Goal: Task Accomplishment & Management: Use online tool/utility

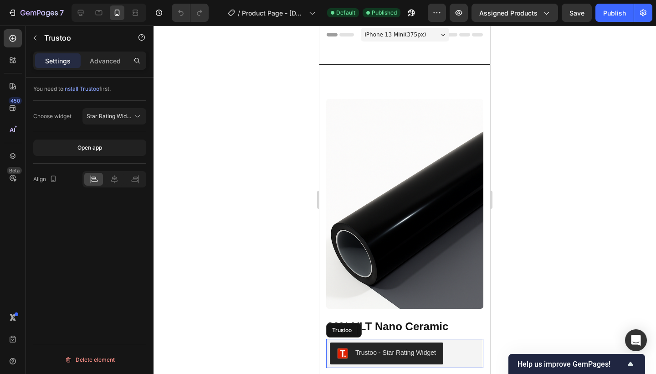
click at [371, 353] on div "Trustoo - Star Rating Widget" at bounding box center [395, 353] width 81 height 10
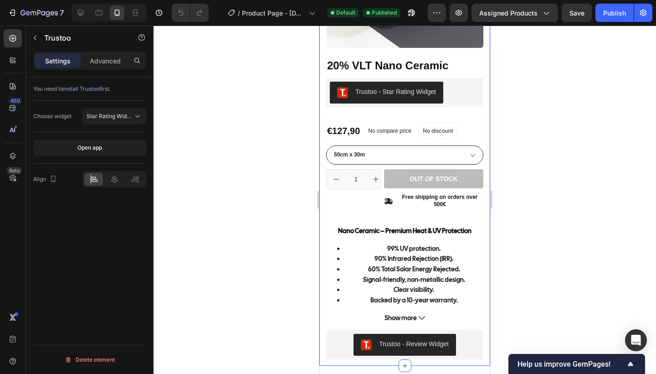
scroll to position [259, 0]
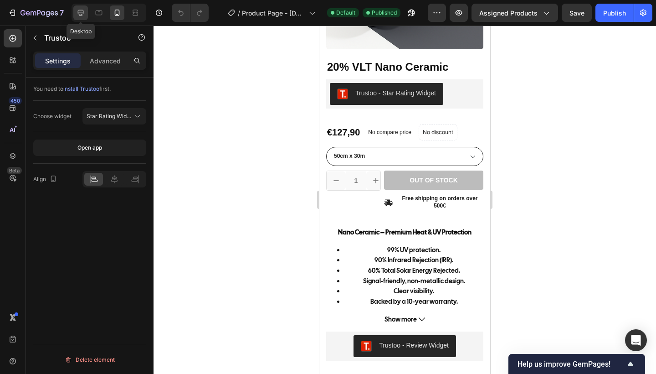
click at [81, 10] on icon at bounding box center [81, 13] width 6 height 6
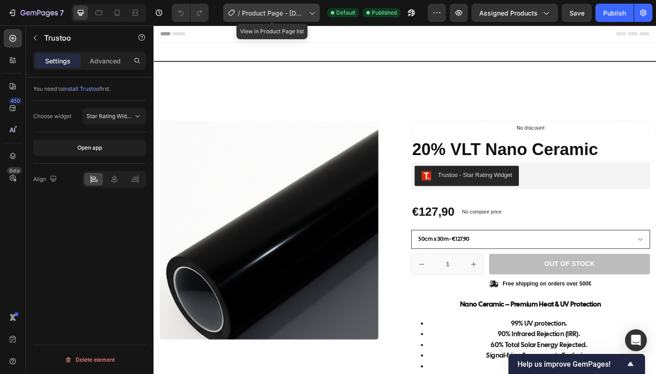
click at [297, 9] on span "Product Page - [DATE] 17:09:34" at bounding box center [273, 13] width 63 height 10
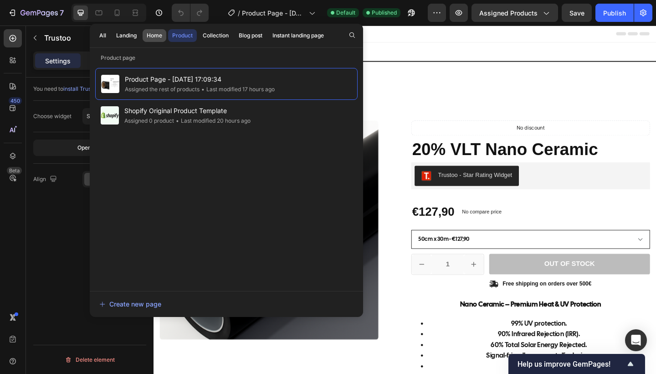
click at [154, 34] on div "Home" at bounding box center [154, 35] width 15 height 8
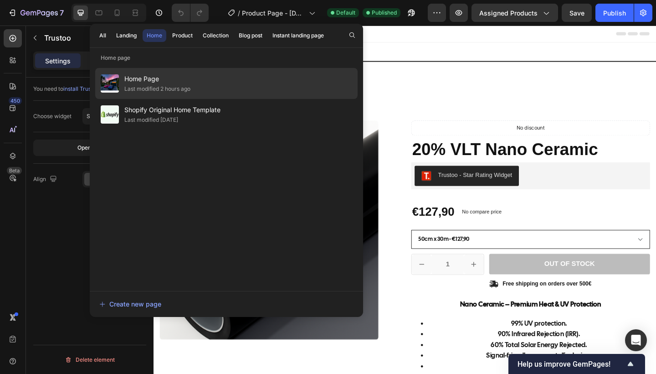
click at [135, 81] on span "Home Page" at bounding box center [157, 78] width 66 height 11
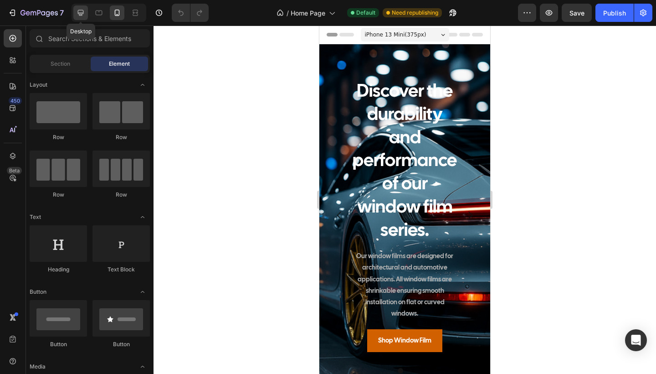
click at [81, 13] on icon at bounding box center [81, 13] width 6 height 6
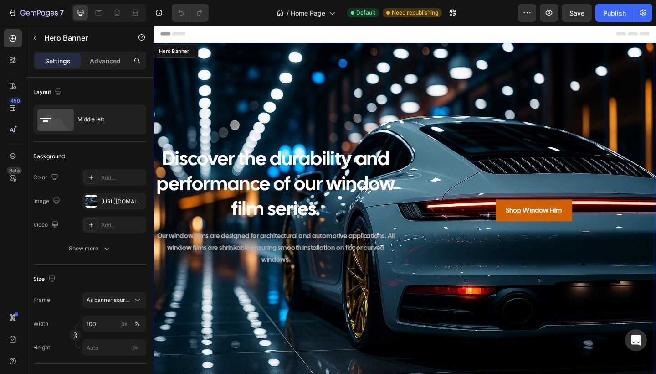
drag, startPoint x: 535, startPoint y: 167, endPoint x: 289, endPoint y: 177, distance: 246.3
click at [289, 177] on div "Discover the durability and performance of our window film series. Heading Our …" at bounding box center [427, 226] width 547 height 141
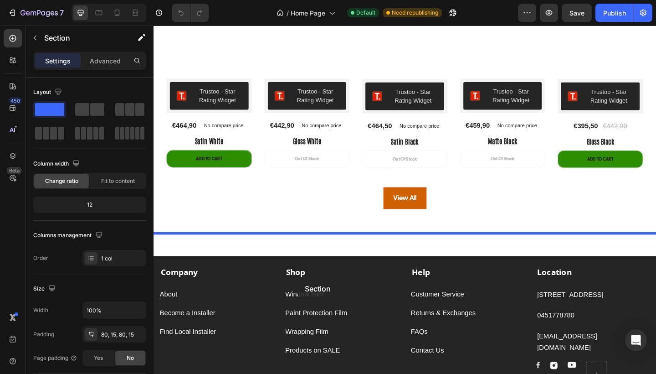
scroll to position [1767, 0]
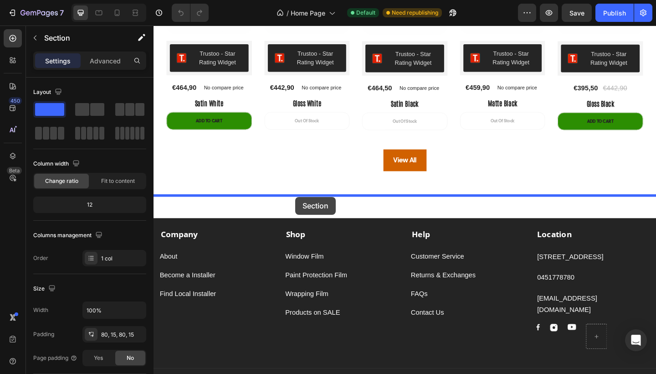
drag, startPoint x: 314, startPoint y: 108, endPoint x: 308, endPoint y: 211, distance: 103.2
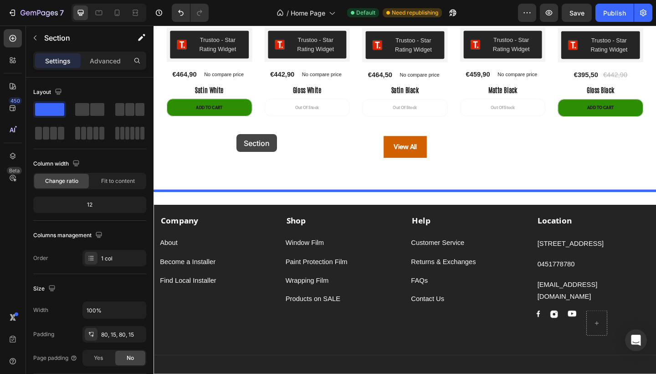
scroll to position [1499, 0]
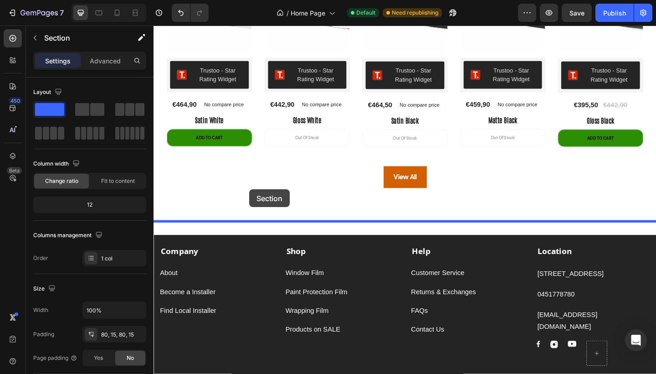
drag, startPoint x: 229, startPoint y: 198, endPoint x: 257, endPoint y: 210, distance: 31.2
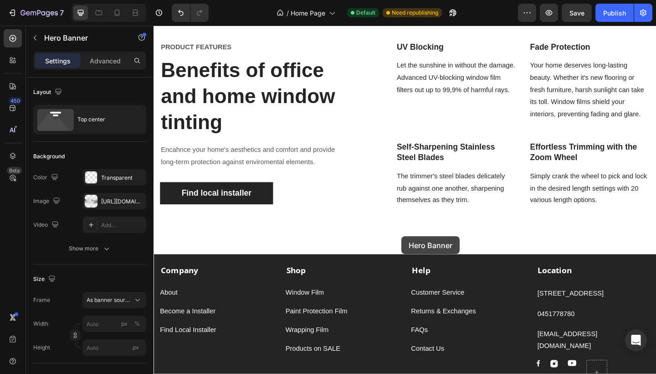
scroll to position [1916, 0]
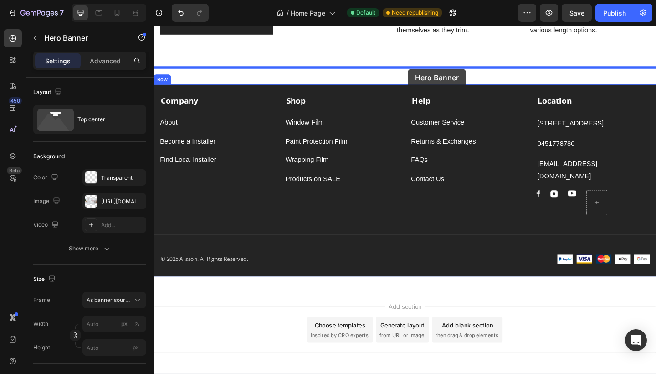
drag, startPoint x: 391, startPoint y: 250, endPoint x: 430, endPoint y: 73, distance: 181.4
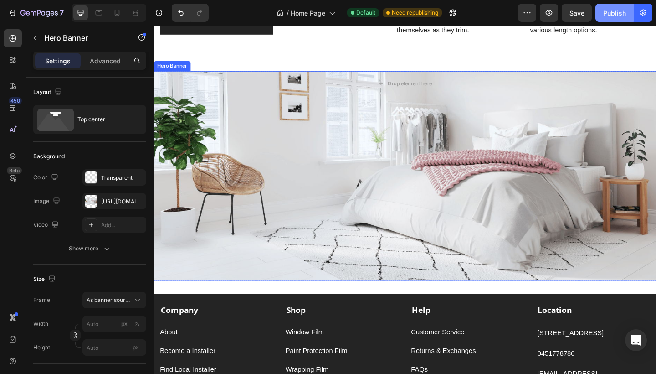
scroll to position [1489, 0]
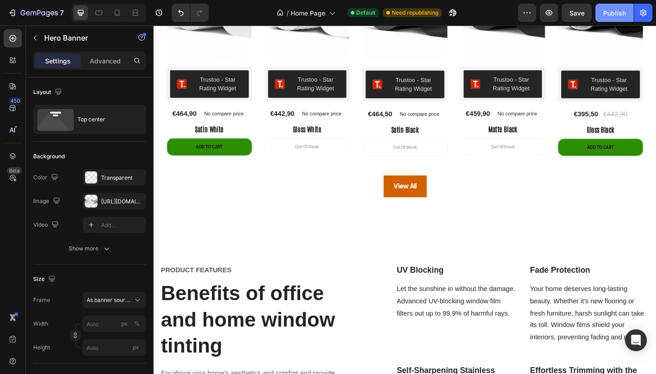
click at [607, 15] on div "Publish" at bounding box center [614, 13] width 23 height 10
